Goal: Task Accomplishment & Management: Complete application form

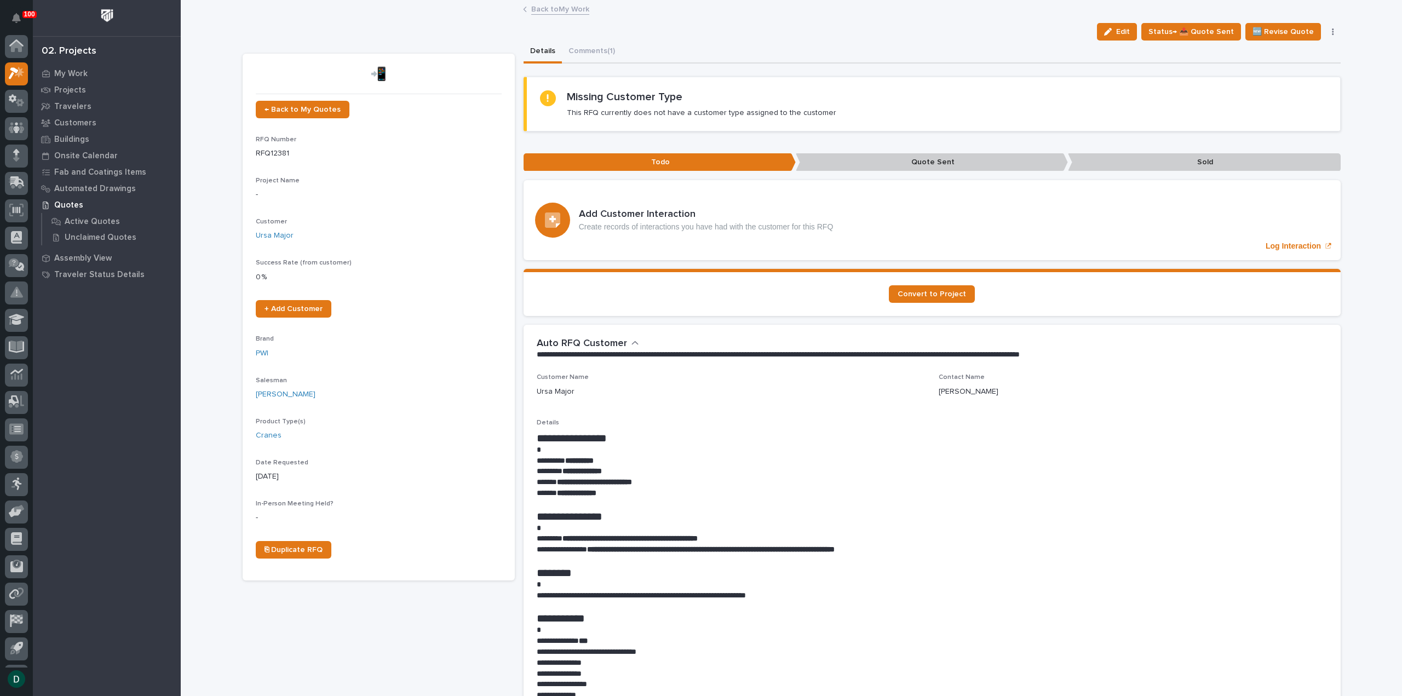
click at [663, 545] on strong "**********" at bounding box center [711, 549] width 248 height 8
click at [733, 590] on p "**********" at bounding box center [932, 595] width 791 height 11
click at [806, 596] on p "**********" at bounding box center [932, 595] width 791 height 11
click at [714, 590] on p "**********" at bounding box center [932, 595] width 791 height 11
click at [758, 536] on p "**********" at bounding box center [932, 538] width 791 height 11
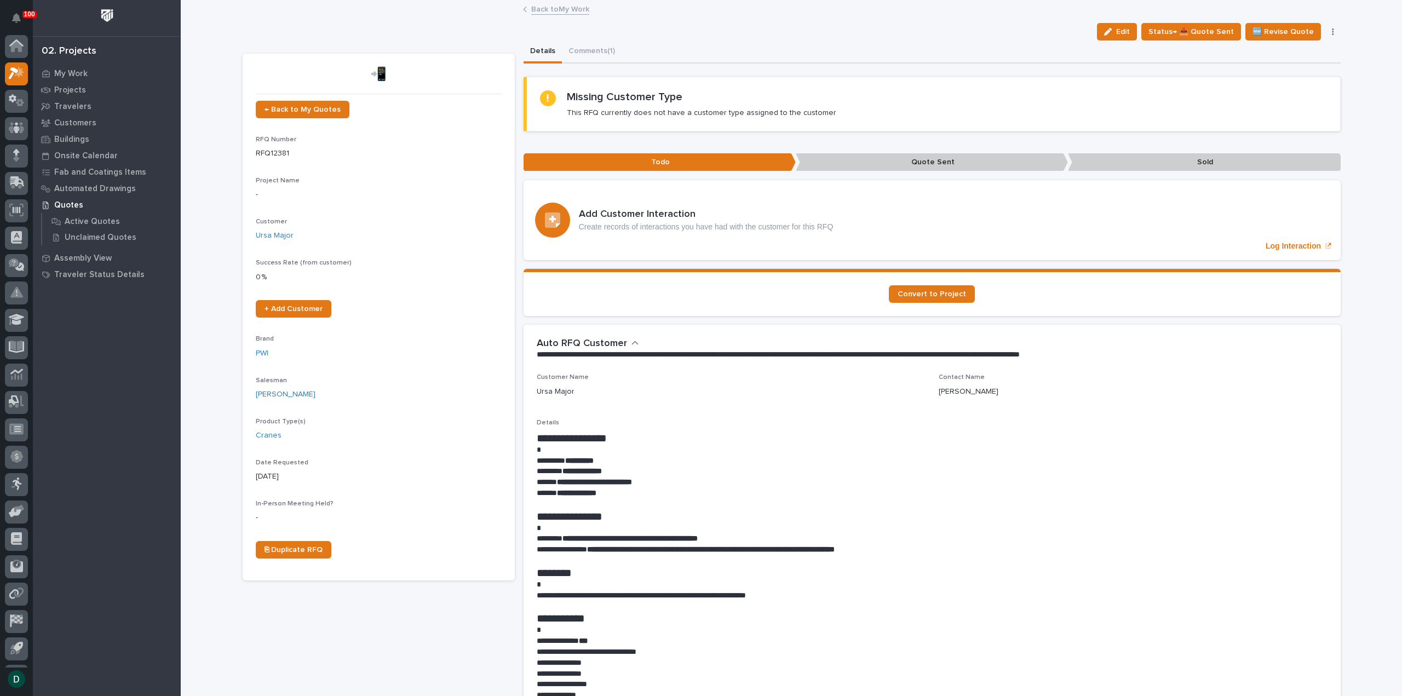
click at [562, 8] on link "Back to My Work" at bounding box center [560, 8] width 58 height 13
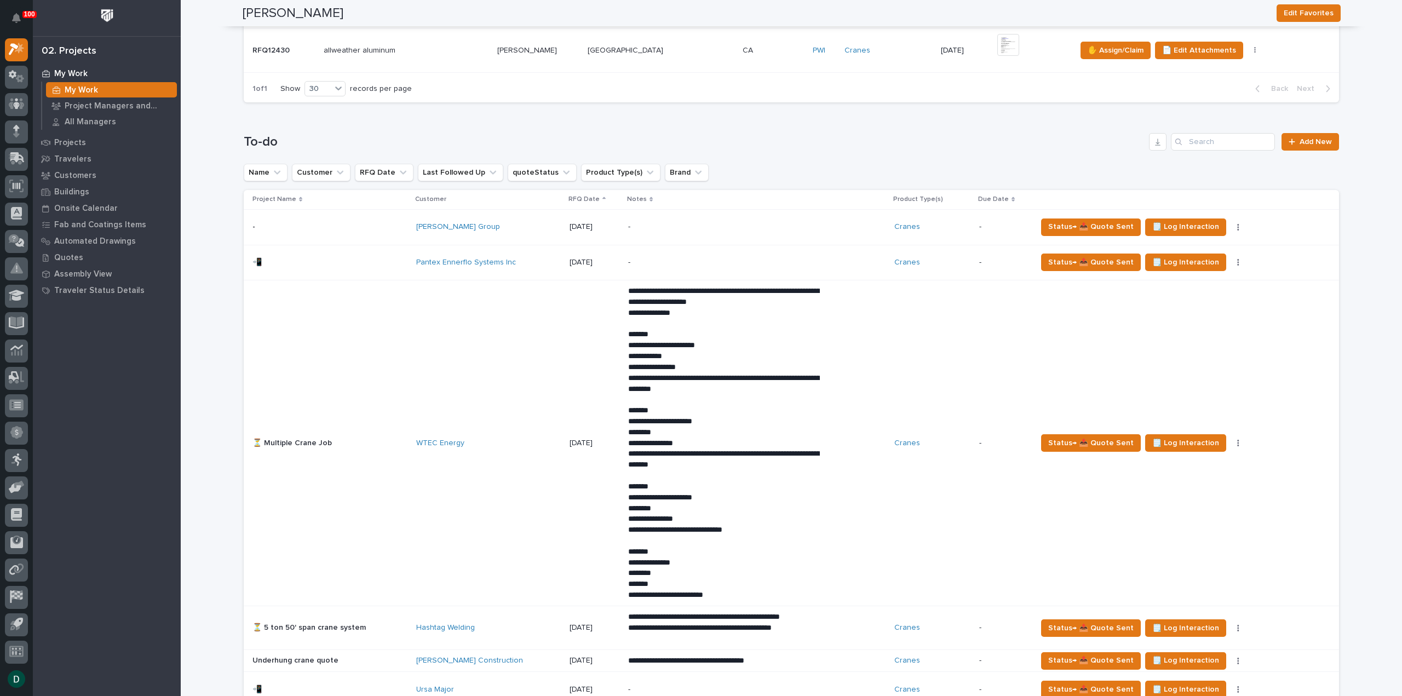
scroll to position [329, 0]
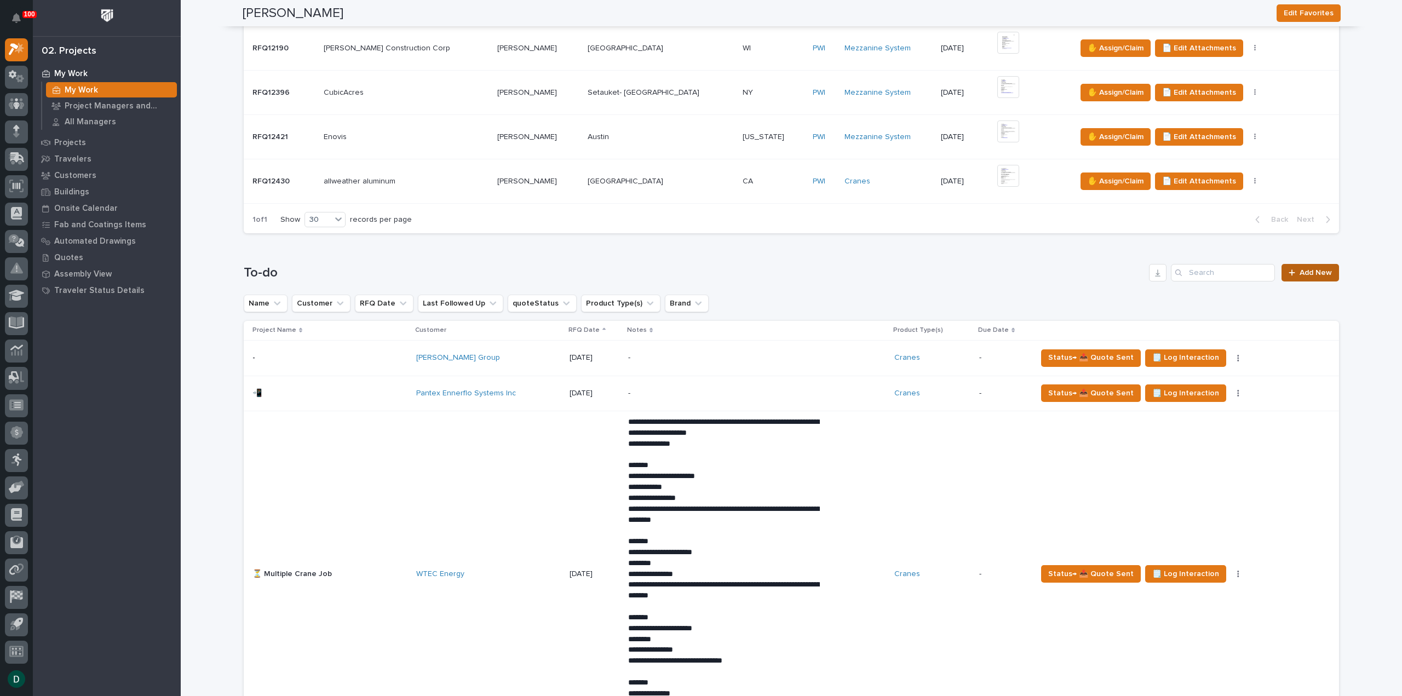
click at [1307, 269] on span "Add New" at bounding box center [1315, 273] width 32 height 8
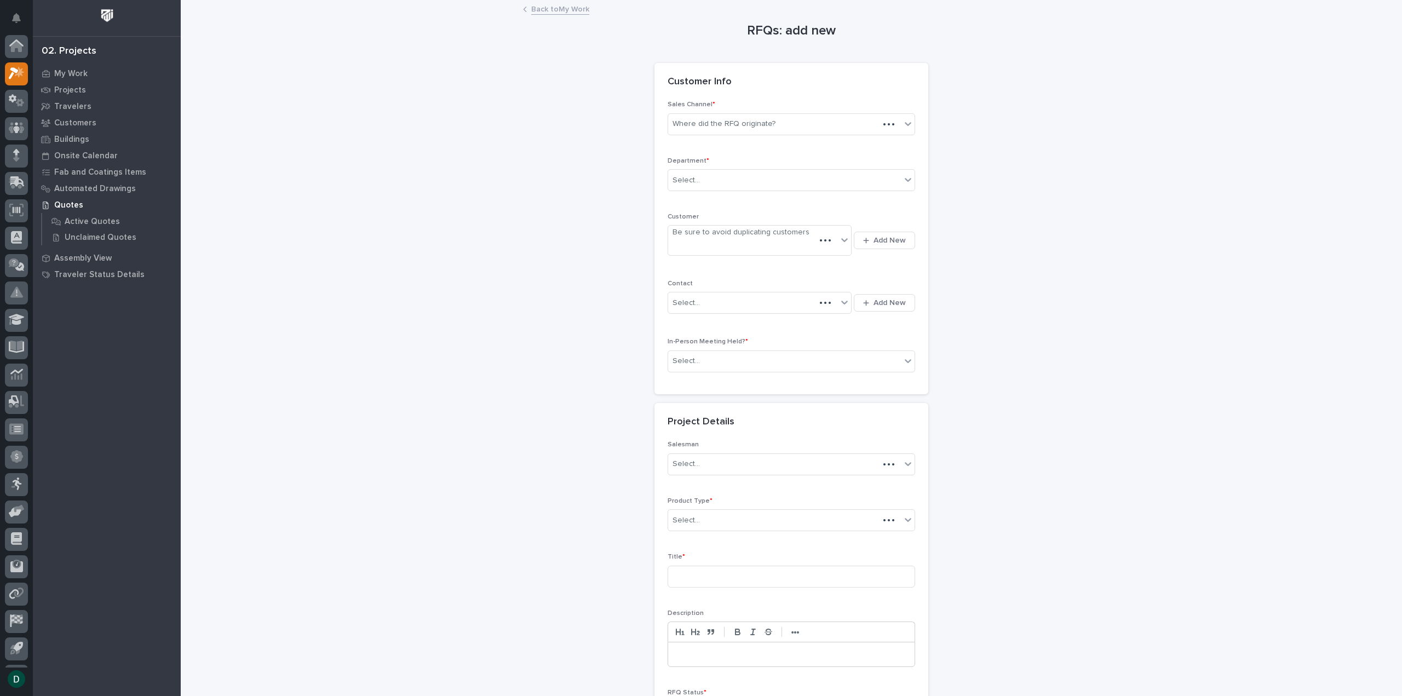
scroll to position [24, 0]
click at [770, 123] on div "Where did the RFQ originate?" at bounding box center [784, 124] width 233 height 18
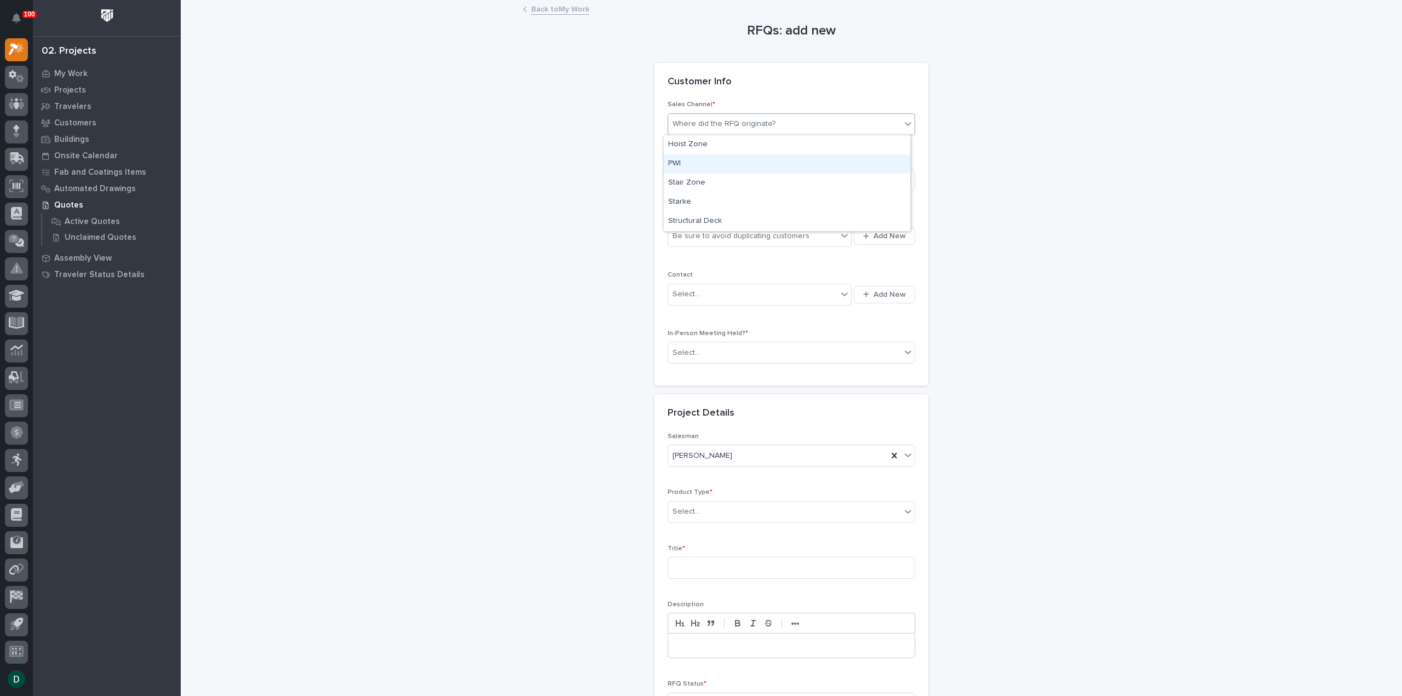
click at [734, 159] on div "PWI" at bounding box center [787, 163] width 246 height 19
click at [727, 183] on div "Select..." at bounding box center [784, 180] width 233 height 18
click at [718, 202] on span "National Sales" at bounding box center [695, 199] width 55 height 12
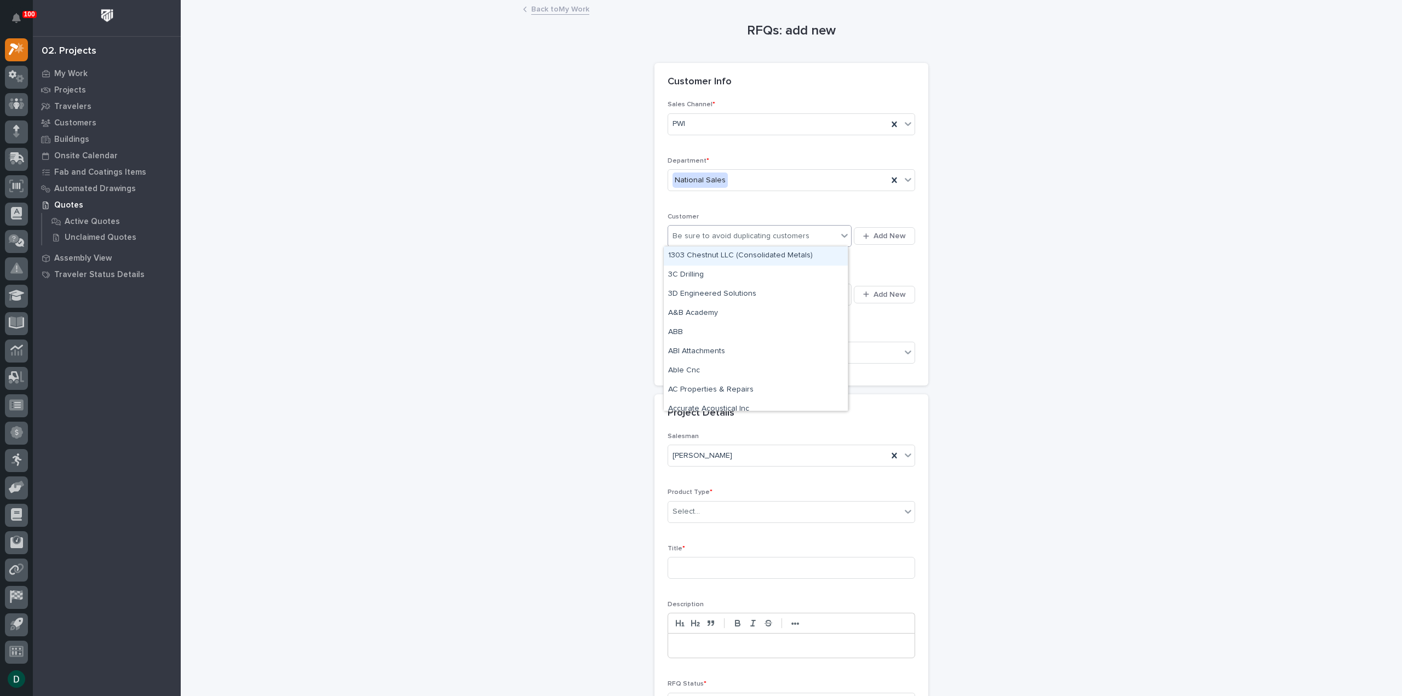
click at [733, 235] on div "Be sure to avoid duplicating customers" at bounding box center [740, 236] width 137 height 11
click at [873, 236] on span "Add New" at bounding box center [889, 236] width 32 height 10
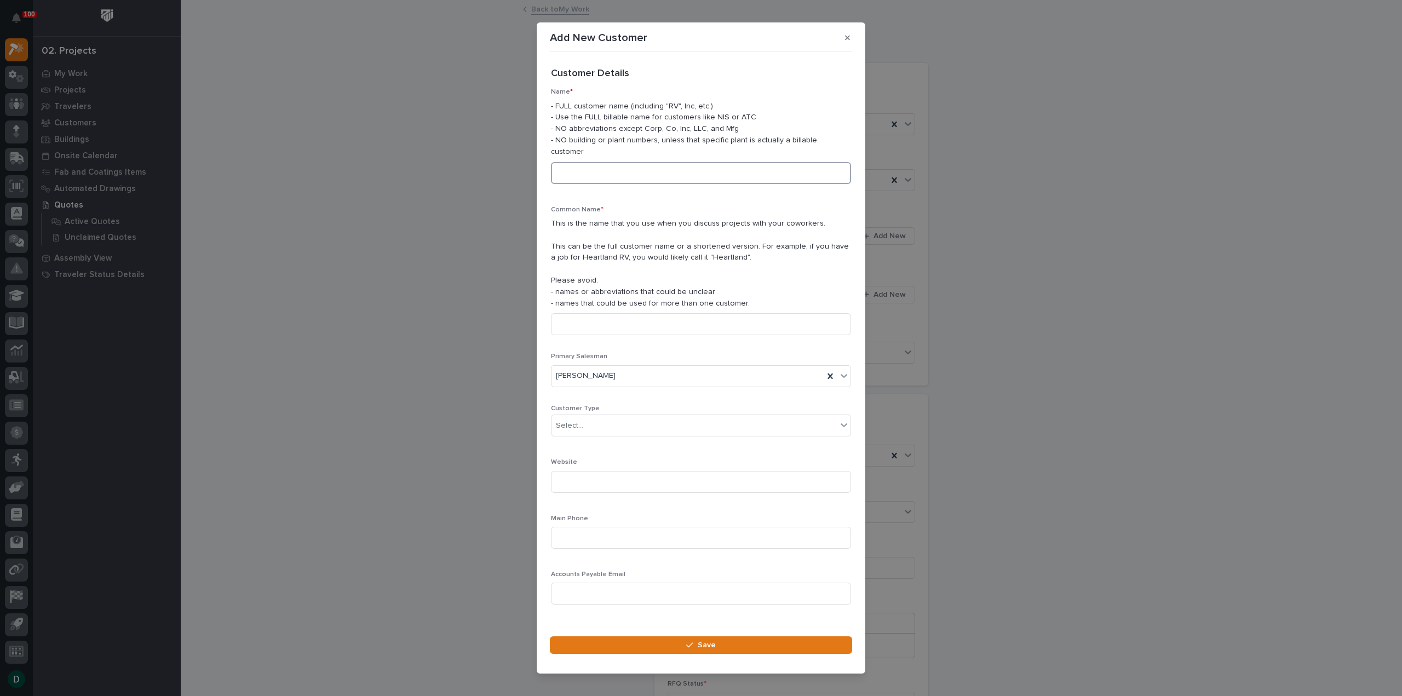
click at [636, 174] on input at bounding box center [701, 173] width 300 height 22
type input "UDMC"
click at [619, 324] on input at bounding box center [701, 324] width 300 height 22
type input "UDMC"
click at [633, 425] on div "Select..." at bounding box center [693, 426] width 285 height 18
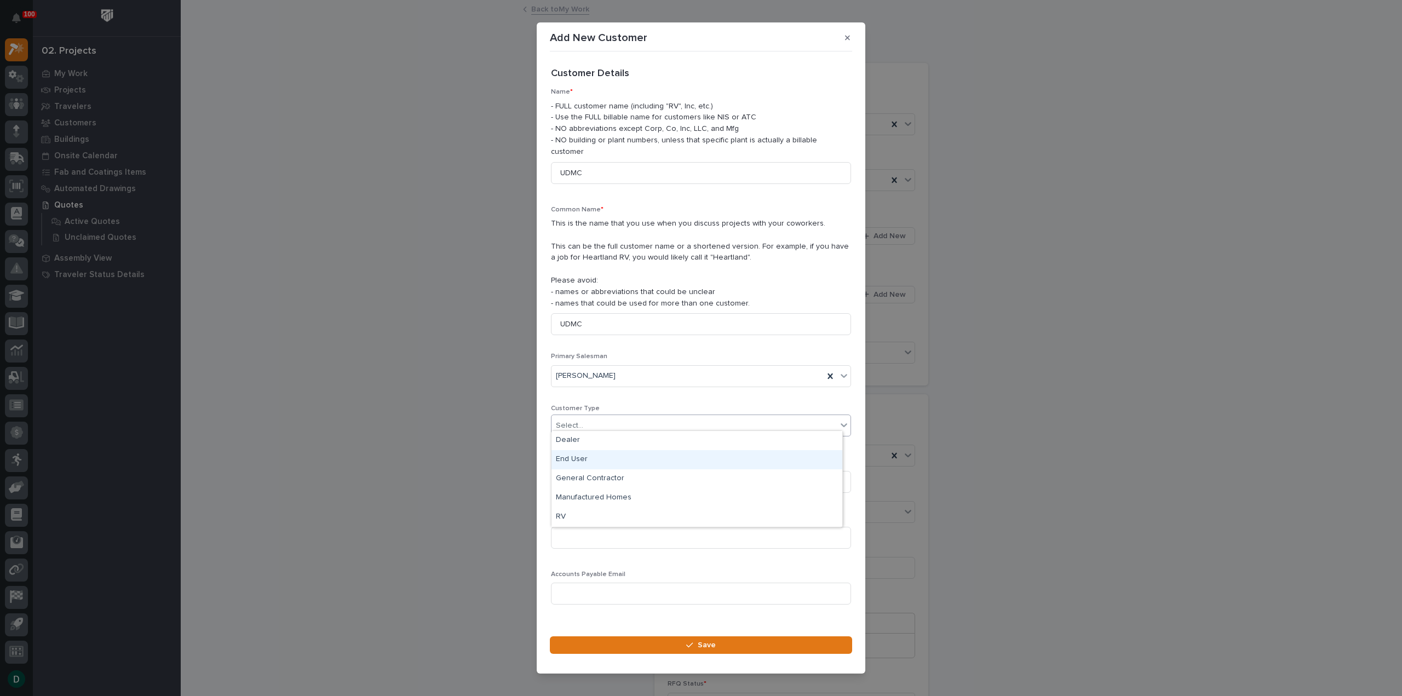
click at [606, 459] on div "End User" at bounding box center [696, 459] width 291 height 19
click at [583, 474] on input at bounding box center [701, 482] width 300 height 22
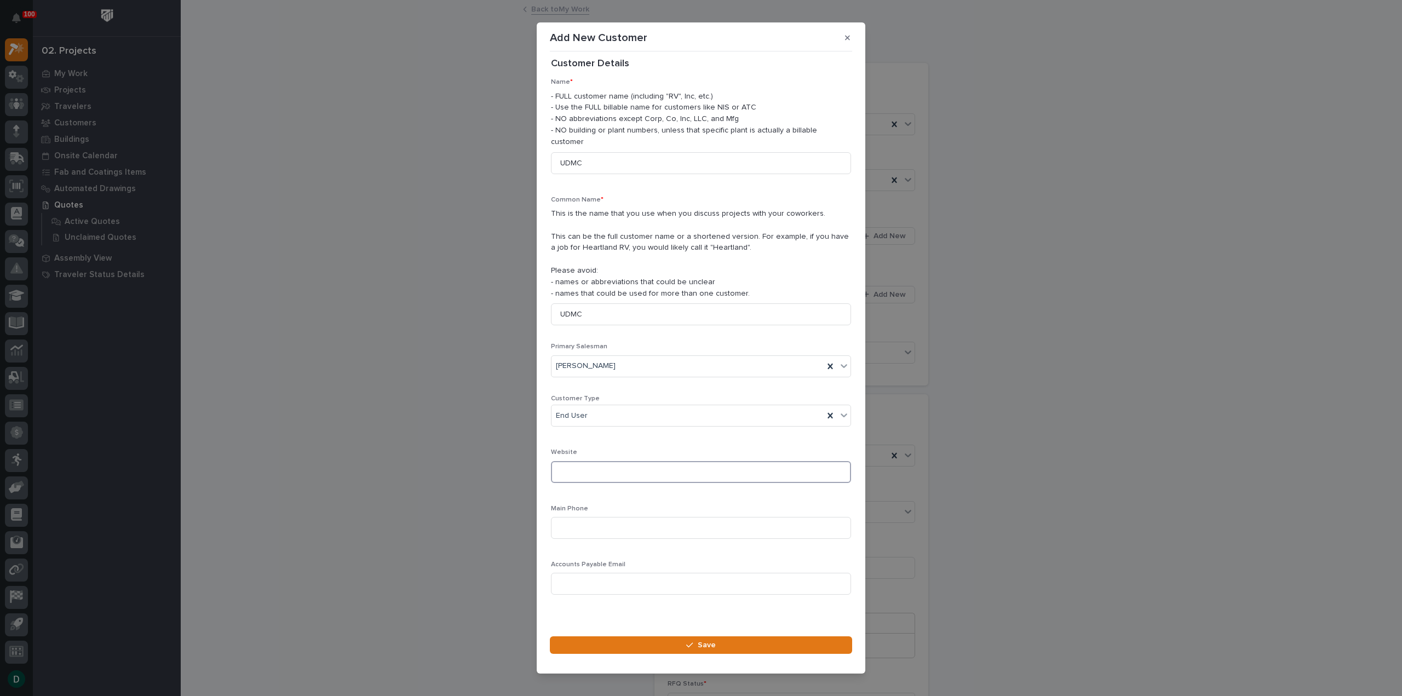
scroll to position [15, 0]
click at [719, 638] on button "Save" at bounding box center [701, 645] width 302 height 18
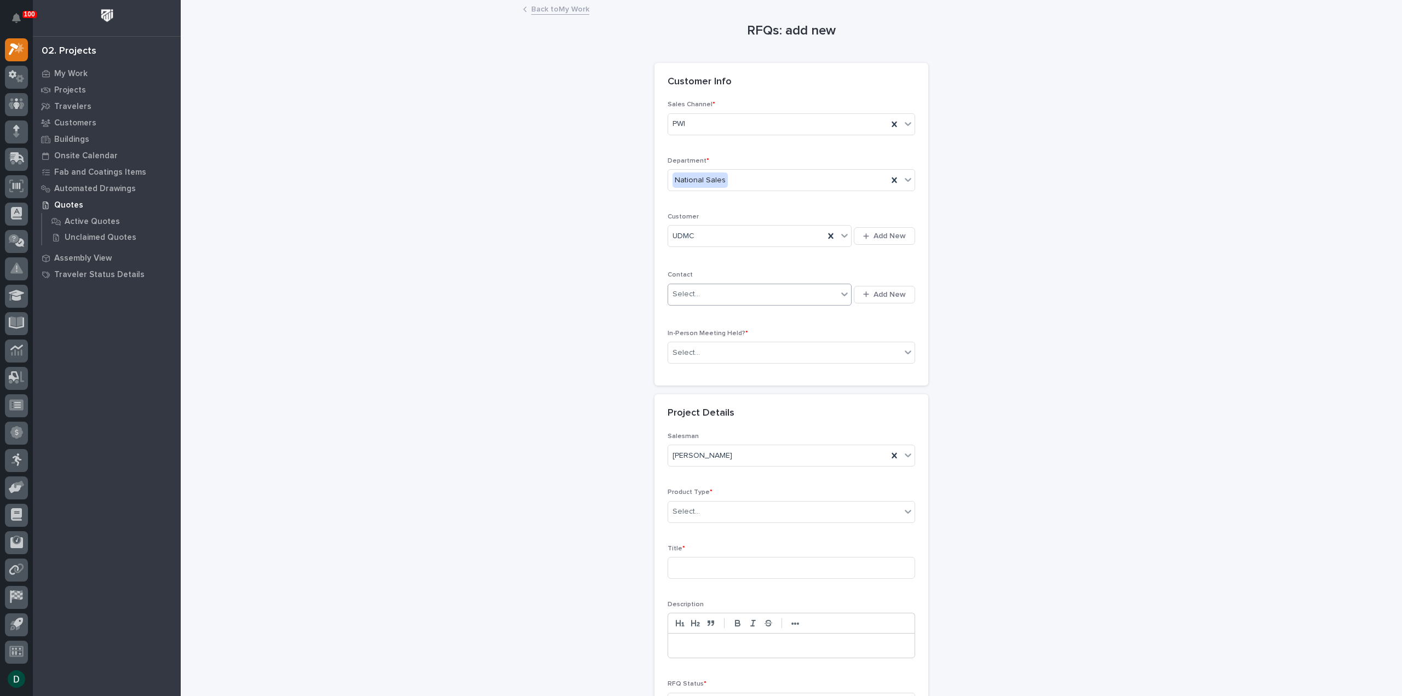
click at [740, 293] on div "Select..." at bounding box center [752, 294] width 169 height 18
click at [738, 295] on div "Select..." at bounding box center [752, 294] width 169 height 18
click at [589, 339] on div "RFQs: add new Loading... Saving… Loading... Saving… Loading... Saving… Customer…" at bounding box center [792, 382] width 1098 height 762
click at [718, 352] on div "Select..." at bounding box center [784, 353] width 233 height 18
click at [715, 397] on div "No" at bounding box center [787, 390] width 246 height 19
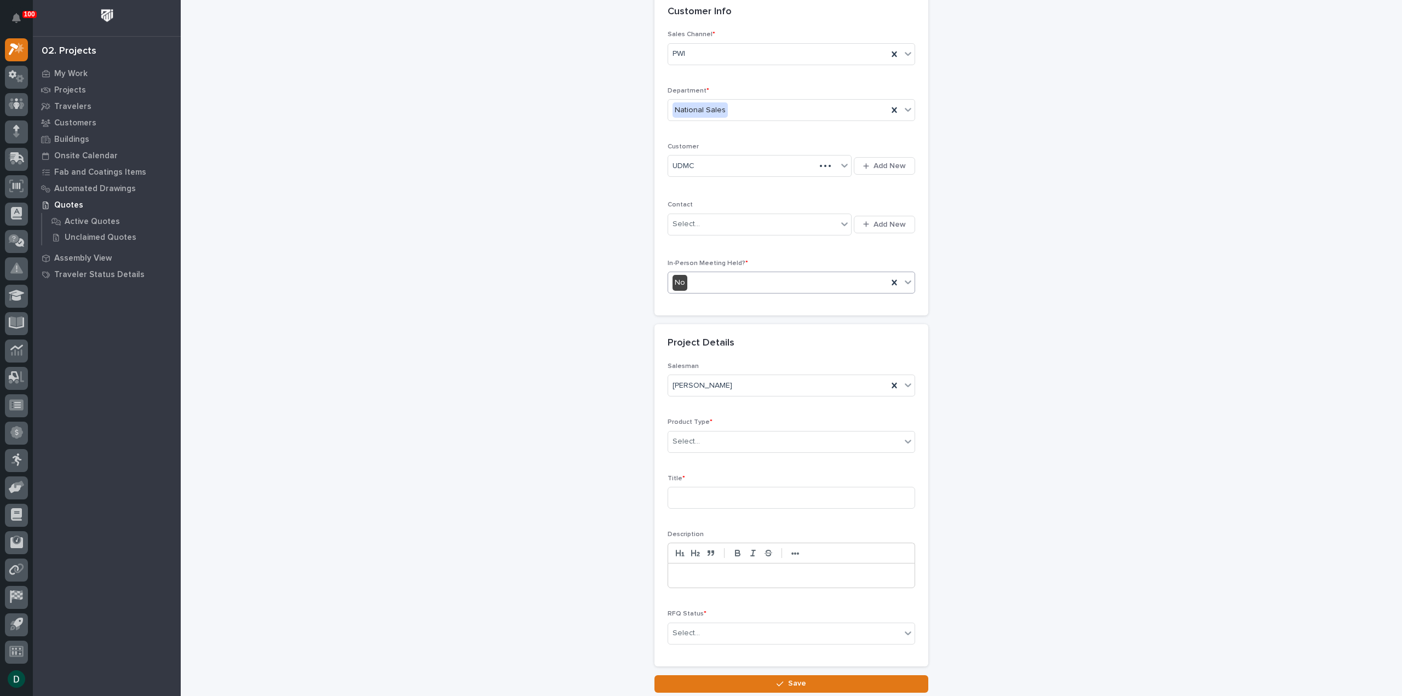
scroll to position [110, 0]
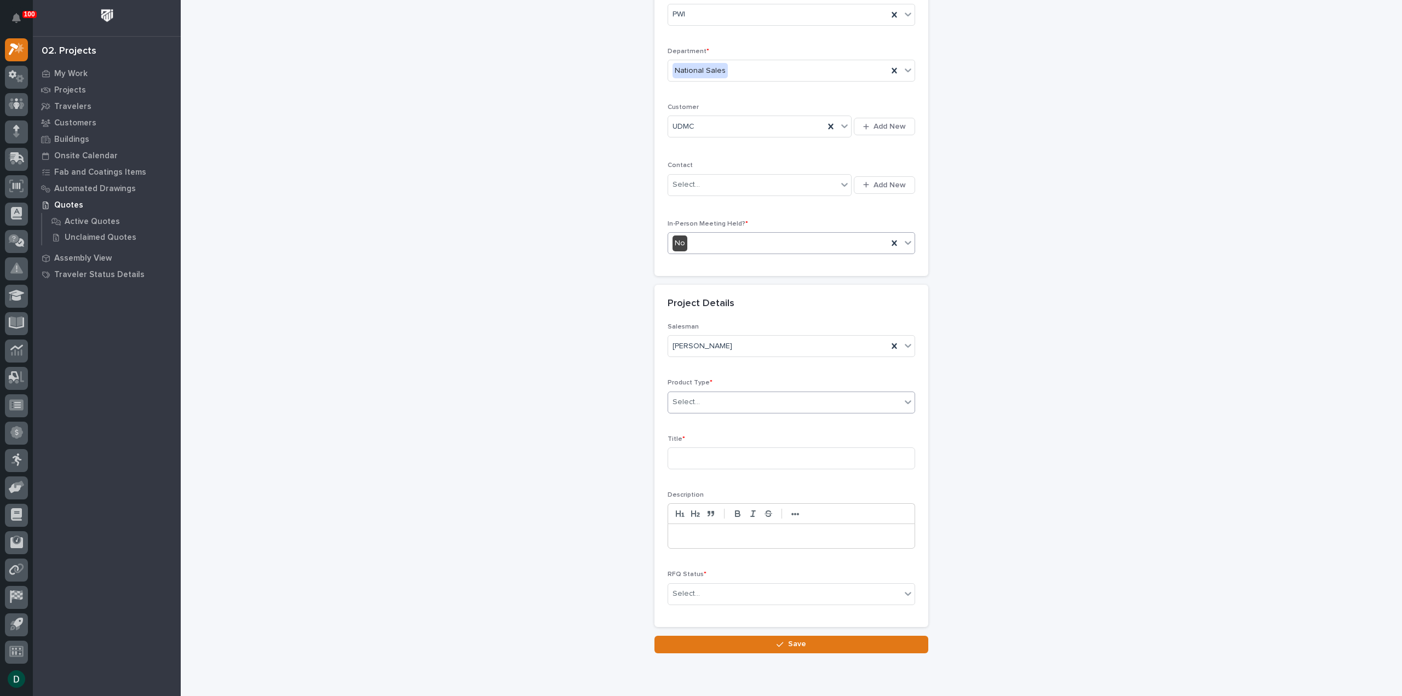
click at [738, 403] on div "Select..." at bounding box center [784, 402] width 233 height 18
click at [724, 439] on div "Cranes" at bounding box center [787, 439] width 246 height 19
click at [699, 459] on input at bounding box center [792, 458] width 248 height 22
type input "C"
type input "2 ton Crane"
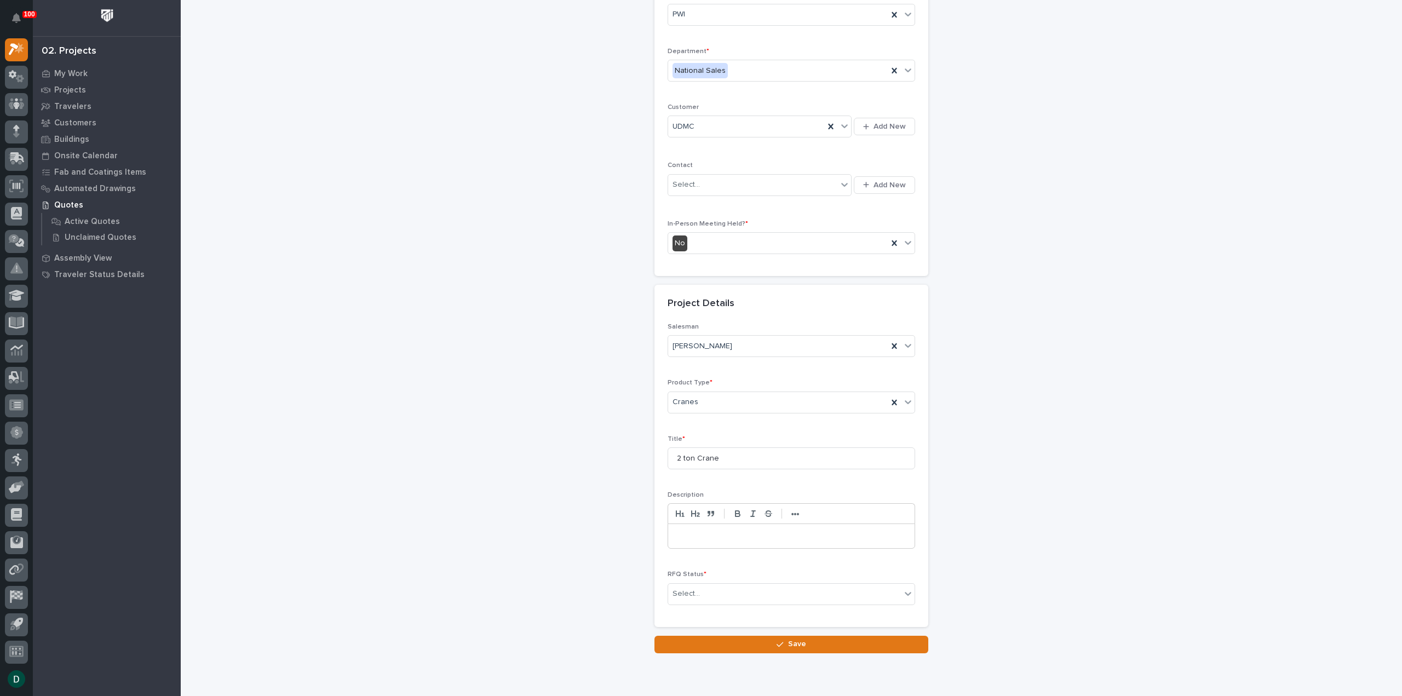
click at [714, 531] on p at bounding box center [791, 536] width 230 height 11
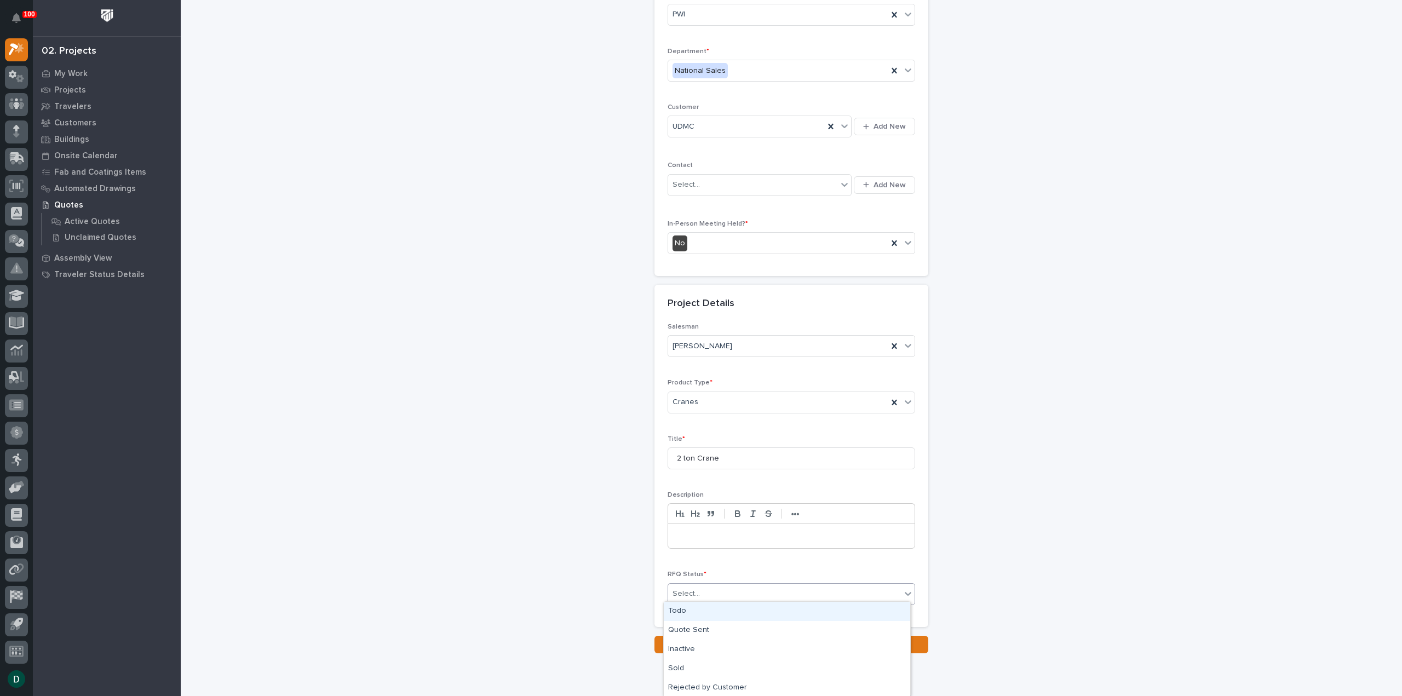
click at [728, 592] on div "Select..." at bounding box center [784, 594] width 233 height 18
click at [700, 614] on div "Todo" at bounding box center [787, 611] width 246 height 19
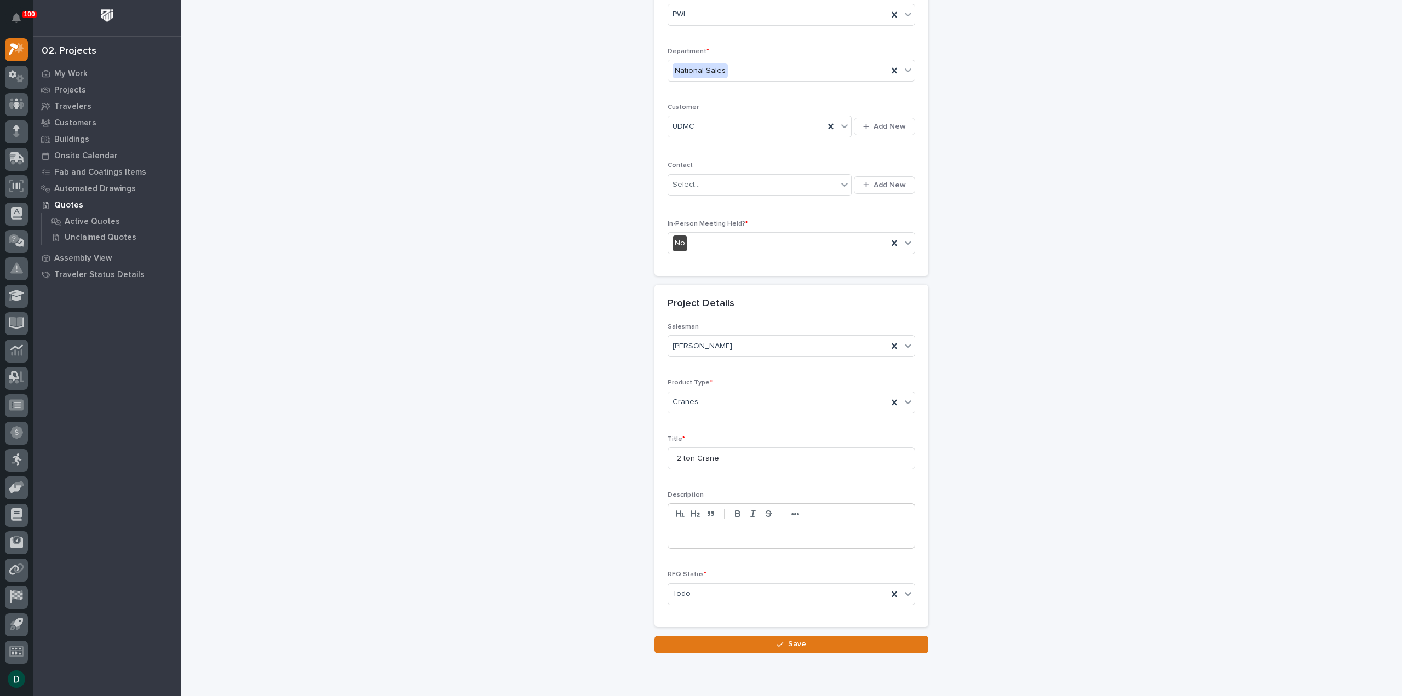
click at [715, 537] on p at bounding box center [791, 536] width 230 height 11
click at [779, 640] on icon "button" at bounding box center [780, 644] width 7 height 8
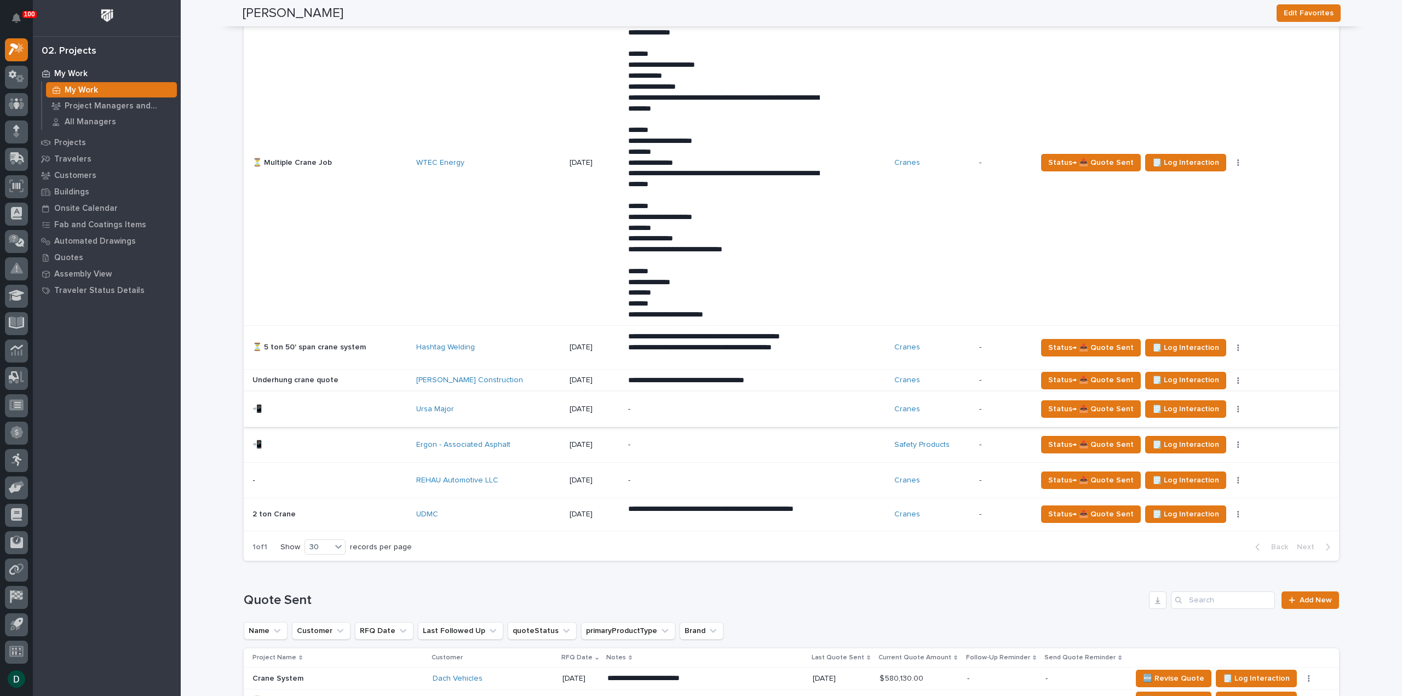
scroll to position [712, 0]
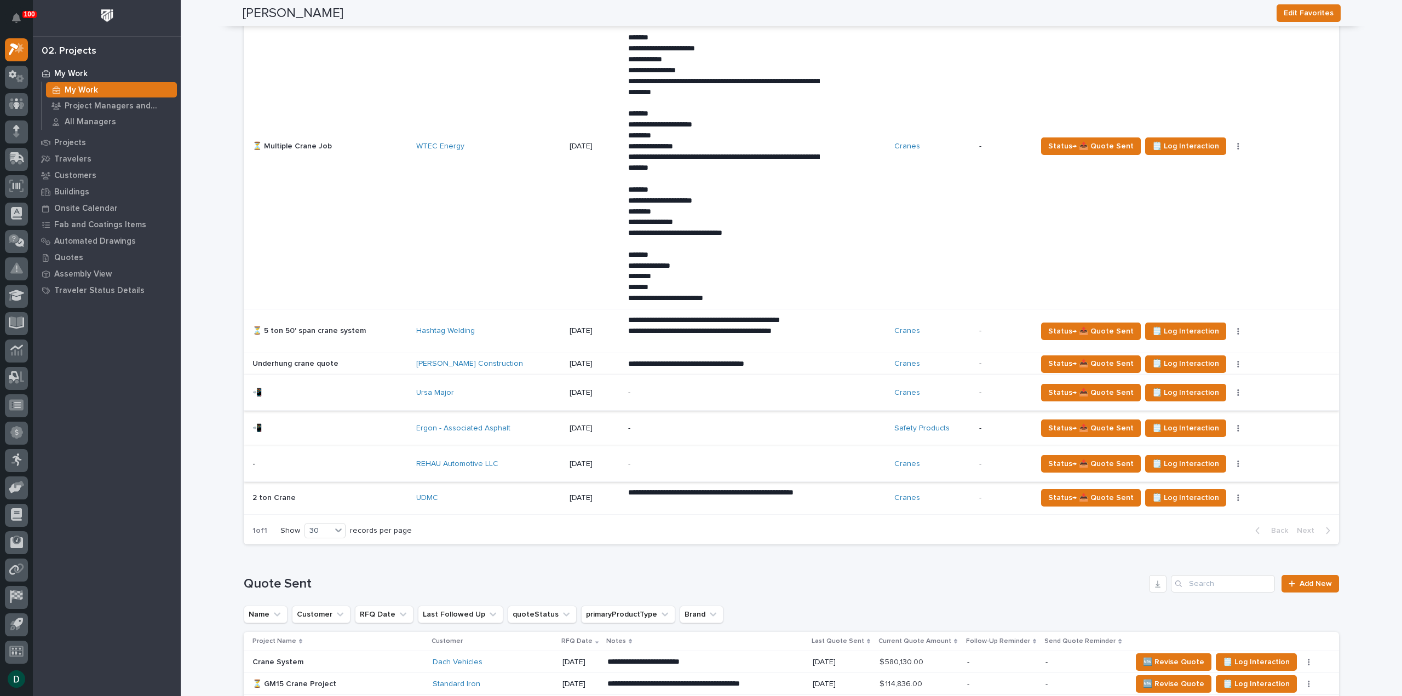
click at [1237, 460] on icon "button" at bounding box center [1238, 464] width 2 height 8
click at [1171, 500] on span "🚩 Edit Flags" at bounding box center [1164, 502] width 44 height 13
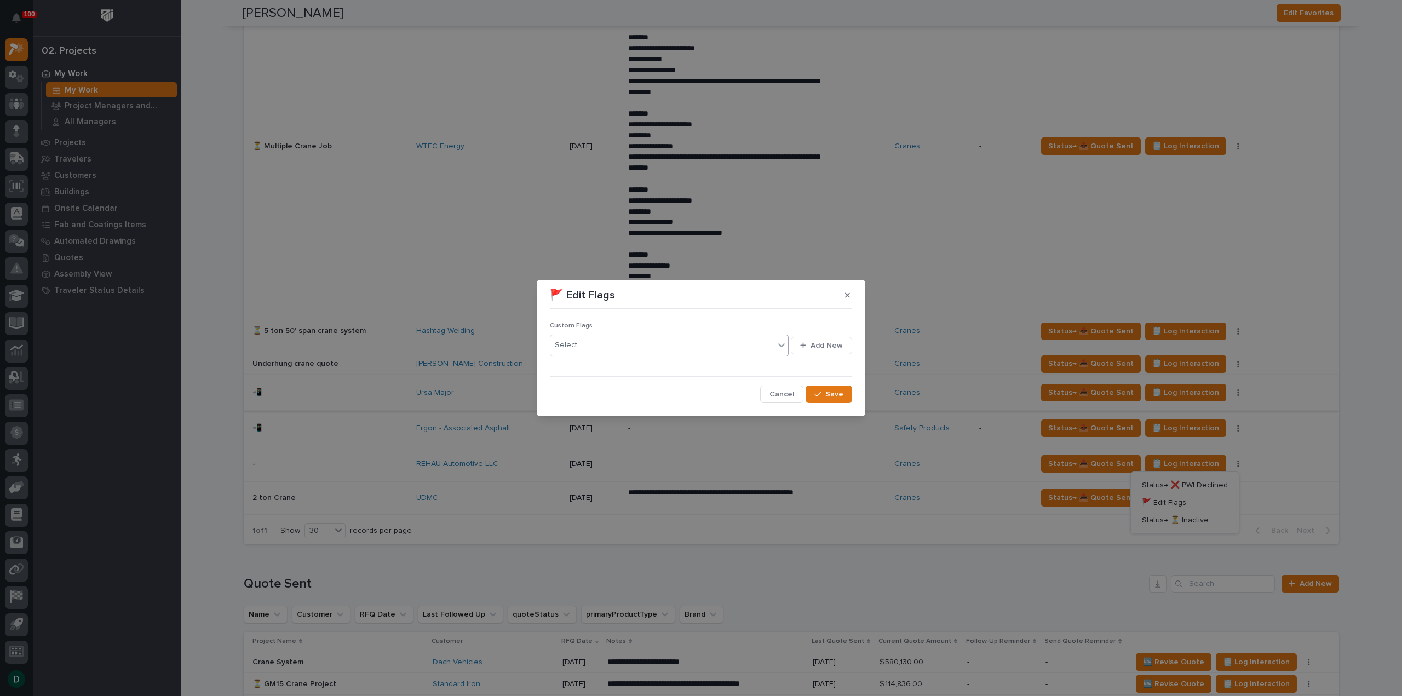
click at [607, 342] on div "Select..." at bounding box center [662, 345] width 224 height 18
click at [579, 406] on div "📲" at bounding box center [669, 404] width 239 height 19
click at [820, 390] on icon "button" at bounding box center [817, 394] width 7 height 8
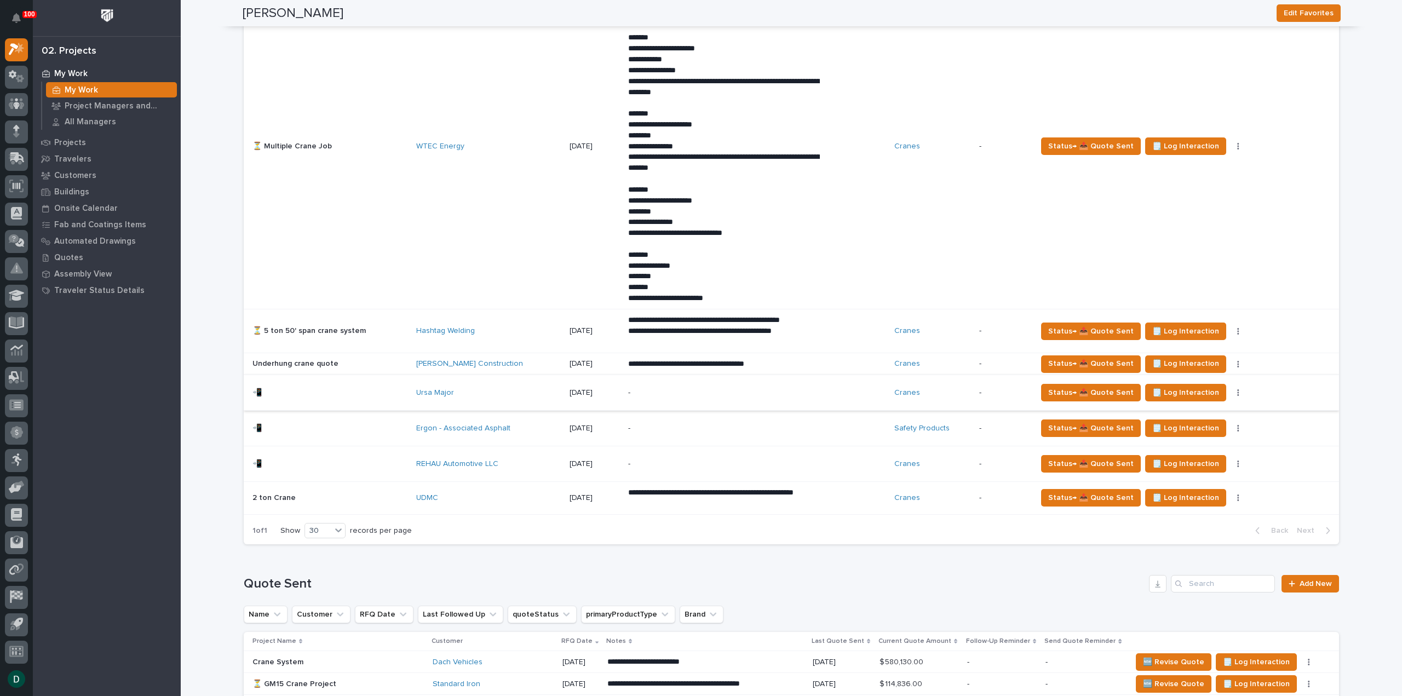
click at [394, 428] on p at bounding box center [329, 428] width 155 height 9
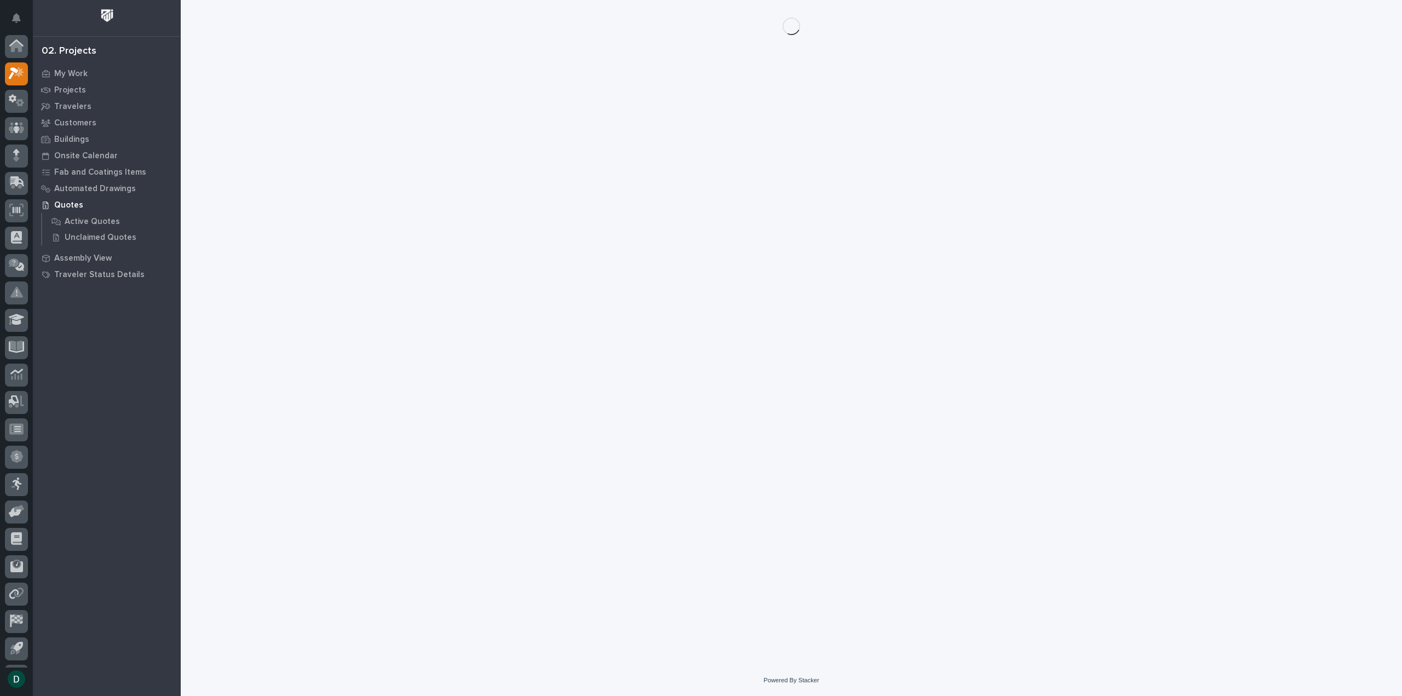
scroll to position [24, 0]
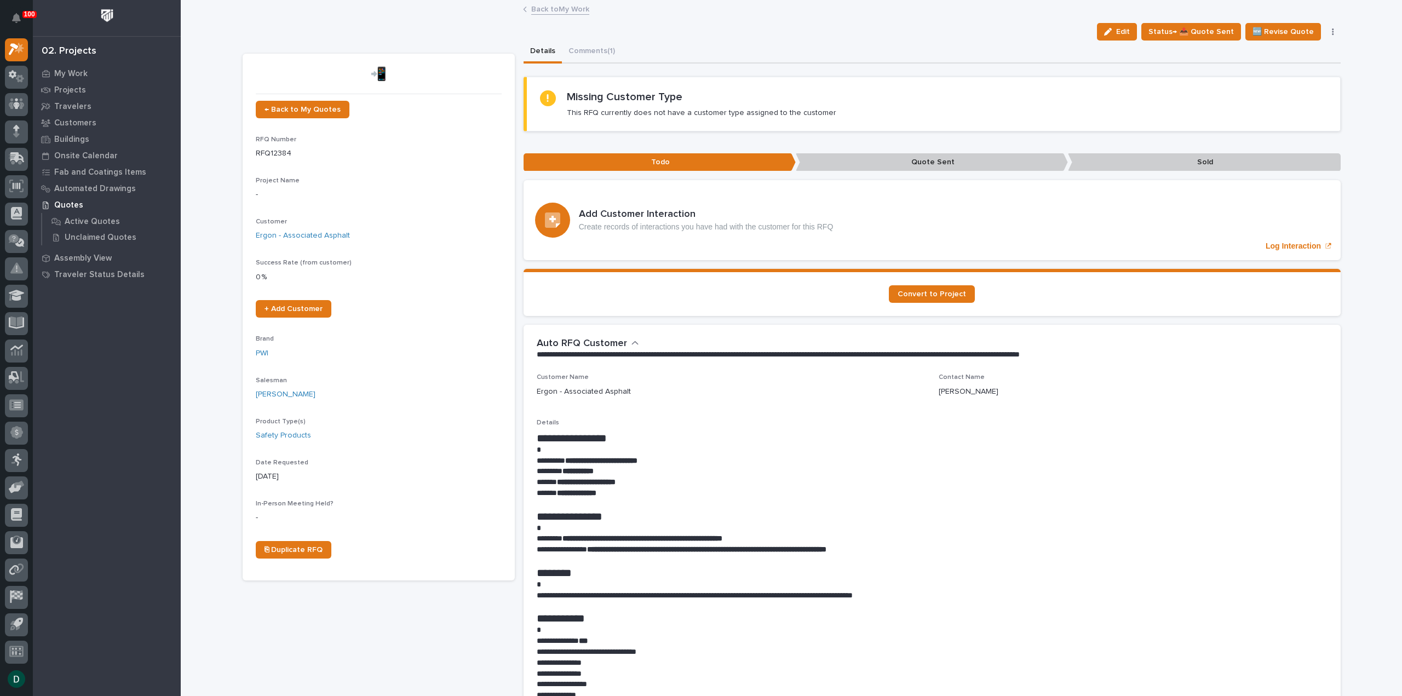
click at [563, 10] on link "Back to My Work" at bounding box center [560, 8] width 58 height 13
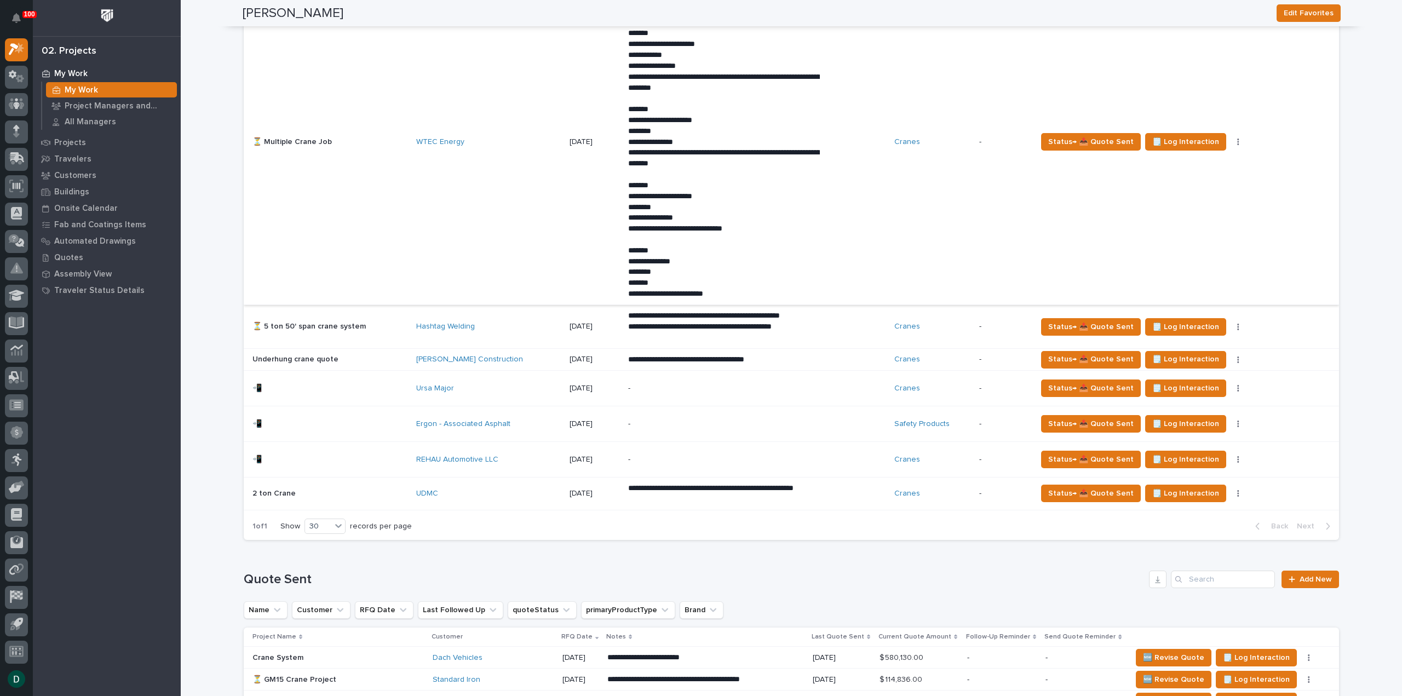
scroll to position [767, 0]
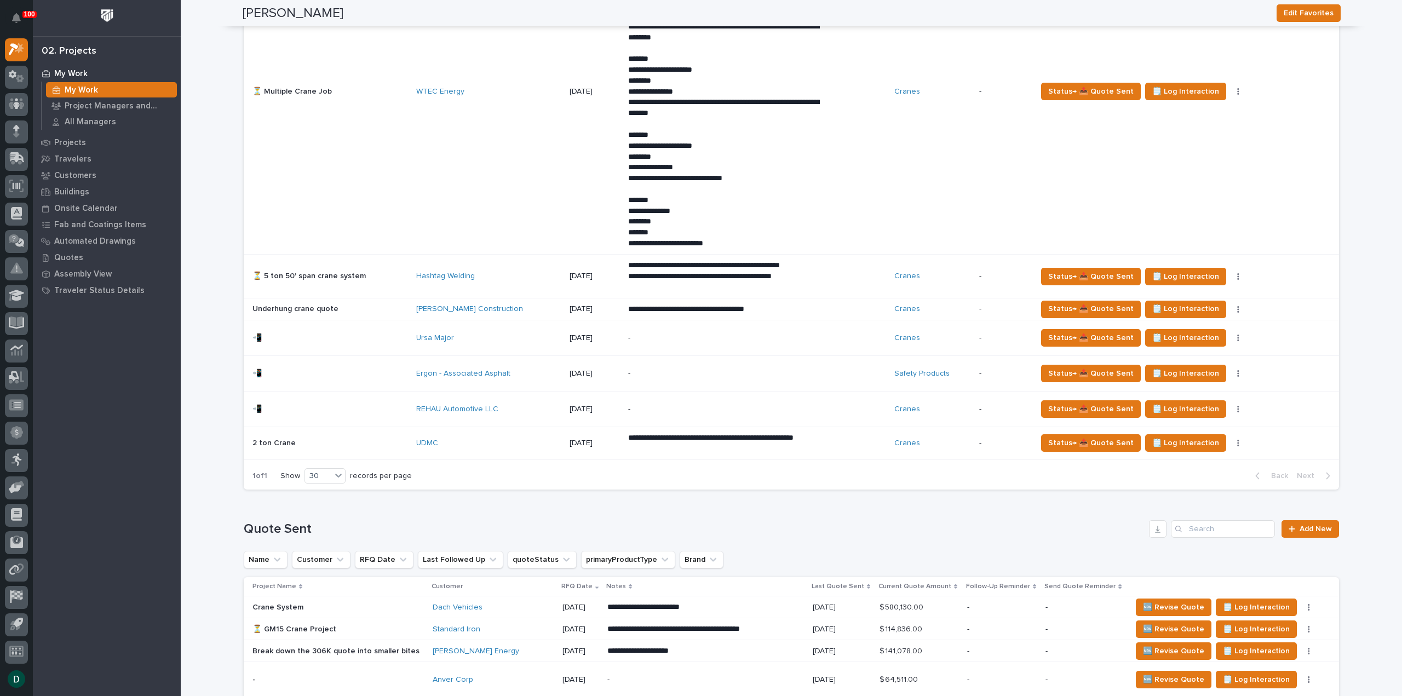
click at [402, 405] on p at bounding box center [329, 409] width 155 height 9
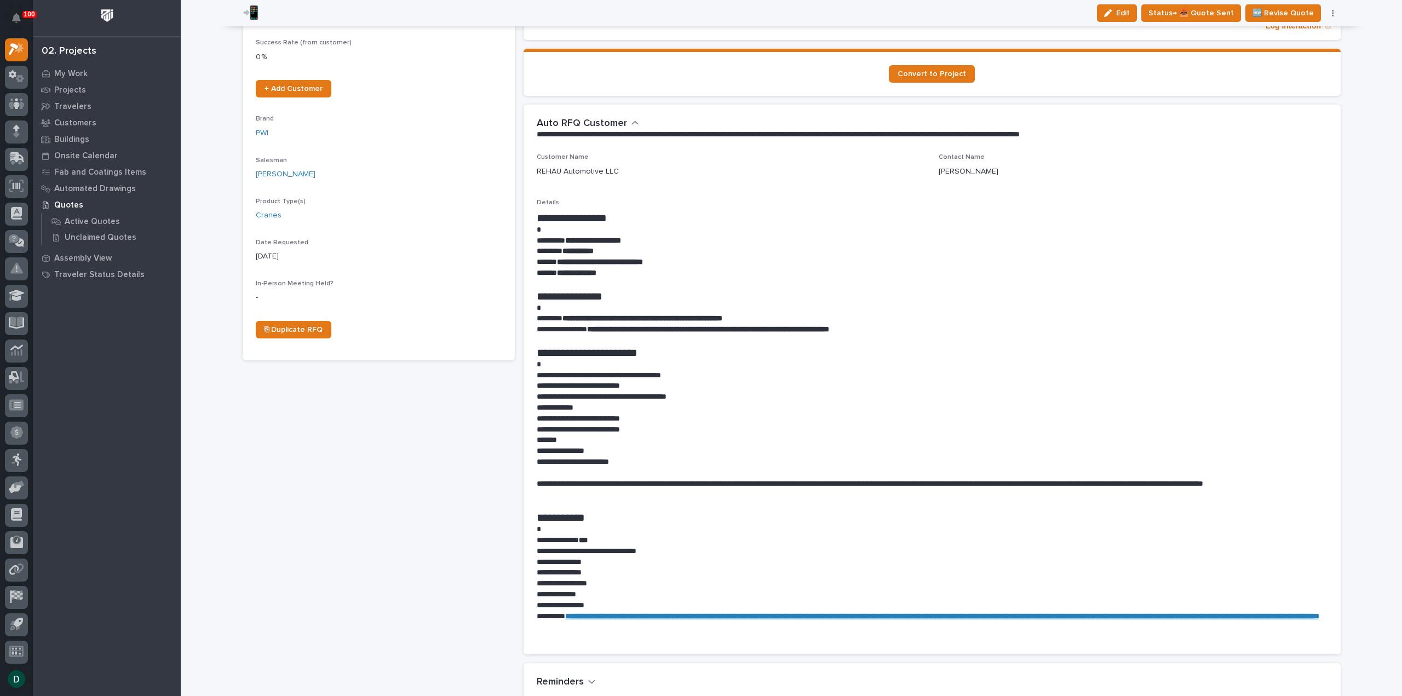
scroll to position [274, 0]
